Goal: Transaction & Acquisition: Purchase product/service

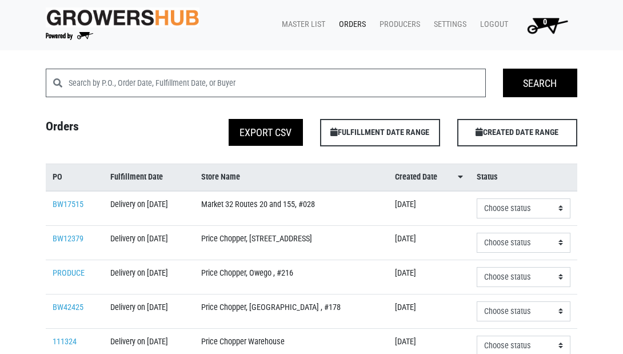
click at [353, 23] on link "Orders" at bounding box center [350, 25] width 41 height 22
click at [299, 25] on link "Master List" at bounding box center [301, 25] width 57 height 22
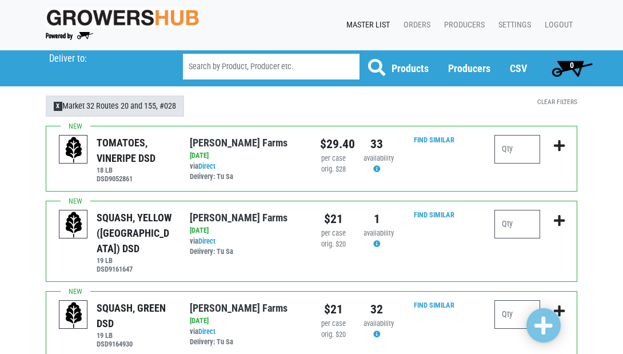
click at [55, 108] on span "X" at bounding box center [58, 106] width 9 height 9
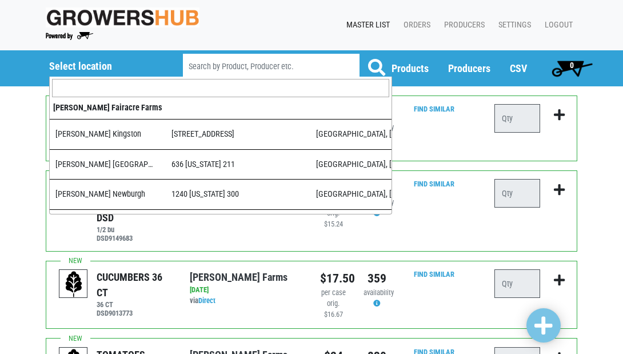
click at [59, 61] on h5 "Select location" at bounding box center [101, 66] width 105 height 13
click at [66, 90] on input "search" at bounding box center [220, 88] width 337 height 18
type input "o"
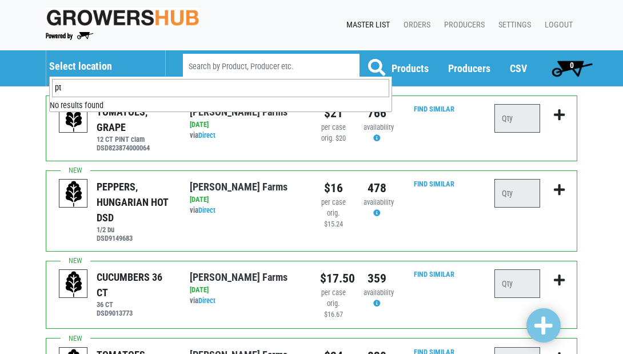
type input "p"
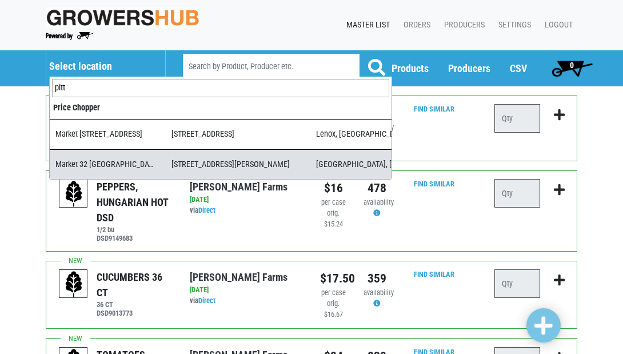
type input "pitt"
select select "3d03e98b-02fc-4f94-8265-6b118fa33a6b"
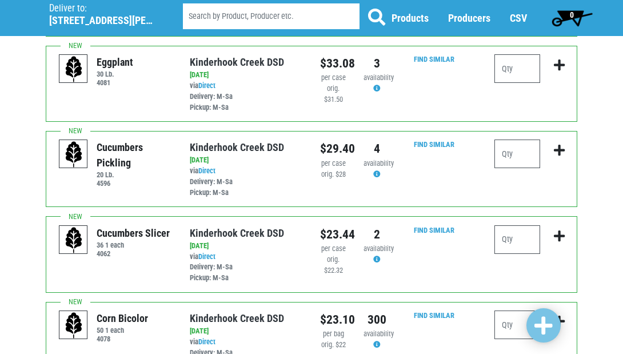
scroll to position [635, 0]
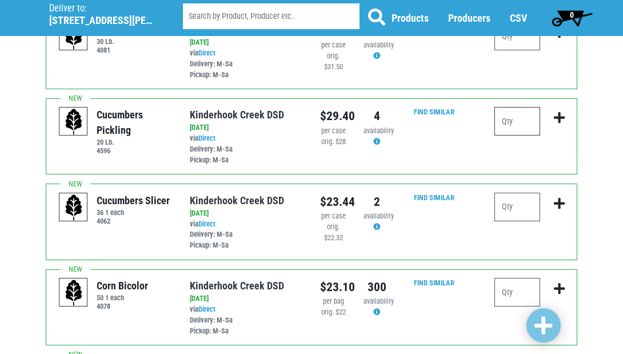
click at [526, 107] on input "number" at bounding box center [517, 121] width 46 height 29
type input "2"
click at [534, 193] on input "number" at bounding box center [517, 207] width 46 height 29
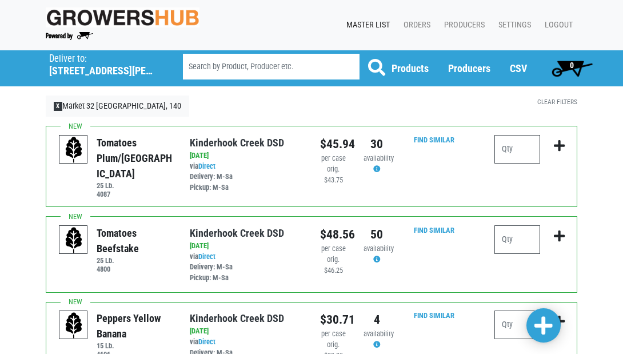
scroll to position [0, 0]
type input "2"
click at [516, 234] on input "number" at bounding box center [517, 239] width 46 height 29
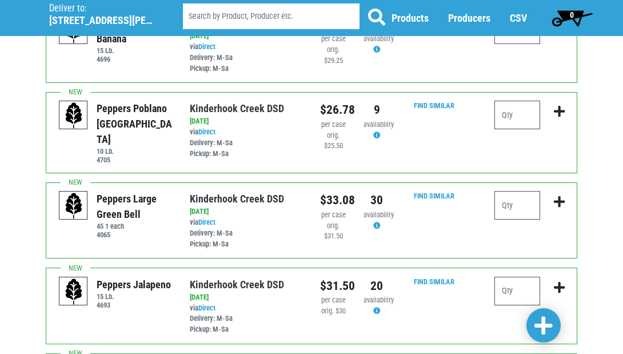
scroll to position [294, 0]
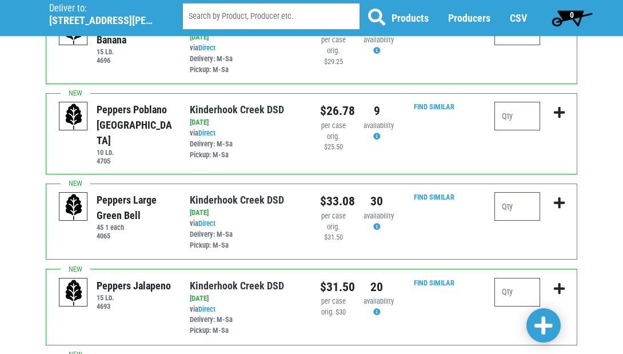
type input "3"
click at [509, 109] on input "number" at bounding box center [517, 116] width 46 height 29
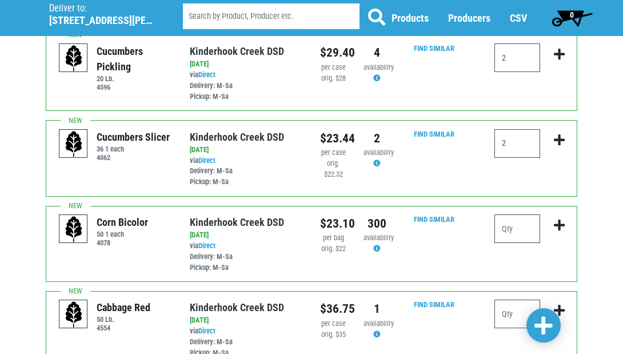
scroll to position [699, 0]
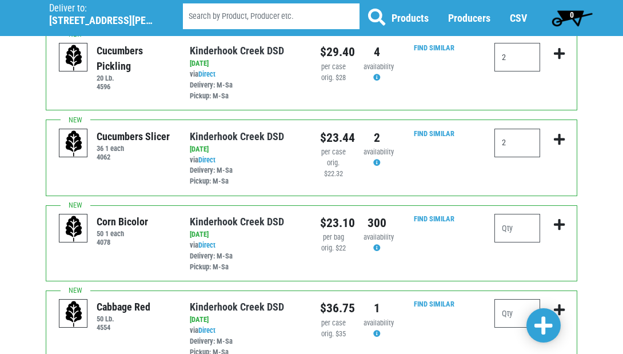
type input "1"
click at [525, 214] on input "number" at bounding box center [517, 228] width 46 height 29
type input "10"
click at [542, 323] on span at bounding box center [543, 325] width 18 height 21
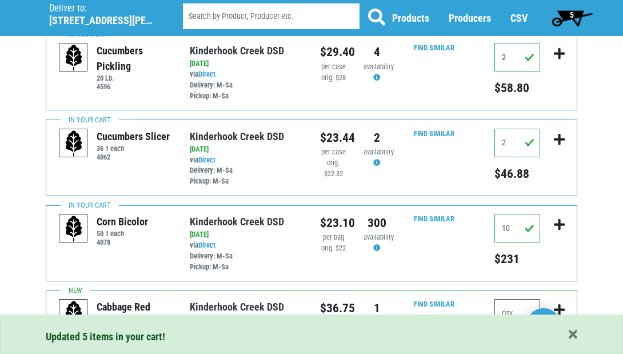
click at [570, 12] on span "5" at bounding box center [572, 14] width 4 height 9
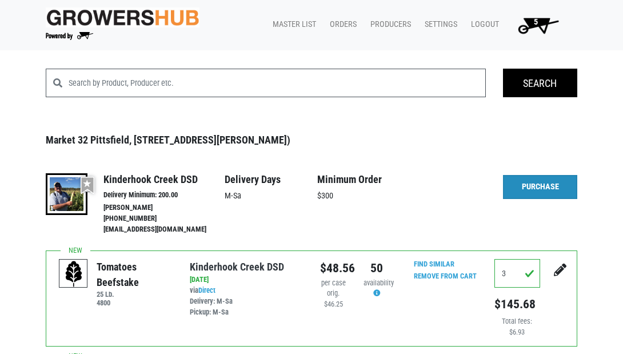
click at [535, 190] on link "Purchase" at bounding box center [540, 187] width 74 height 24
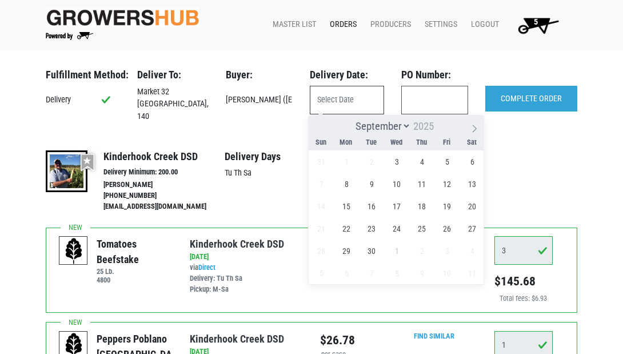
click at [340, 96] on input "text" at bounding box center [347, 100] width 74 height 29
click at [397, 162] on span "3" at bounding box center [397, 161] width 22 height 22
type input "[DATE]"
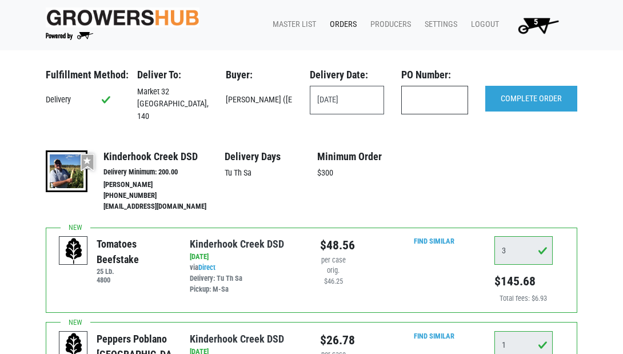
click at [429, 103] on input "text" at bounding box center [434, 100] width 67 height 29
type input "[DATE] order"
click at [517, 90] on input "COMPLETE ORDER" at bounding box center [531, 99] width 92 height 26
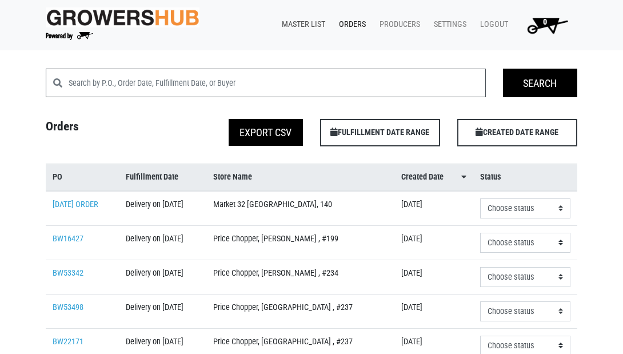
click at [291, 21] on link "Master List" at bounding box center [301, 25] width 57 height 22
